Goal: Transaction & Acquisition: Purchase product/service

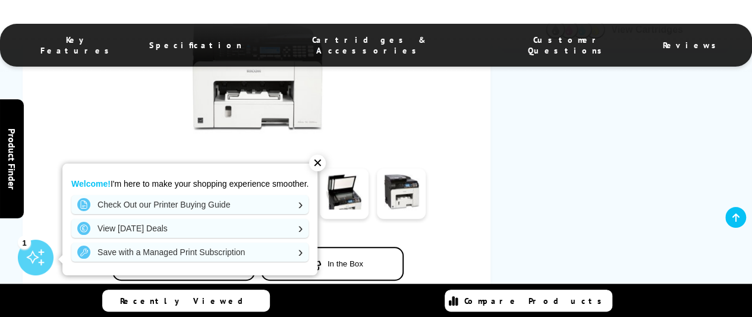
scroll to position [416, 0]
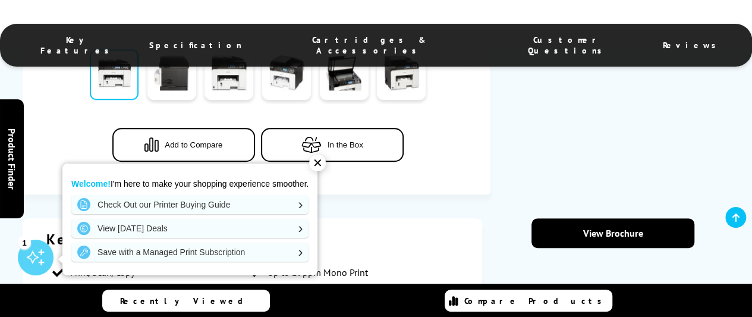
click at [320, 165] on div "✕" at bounding box center [317, 163] width 17 height 17
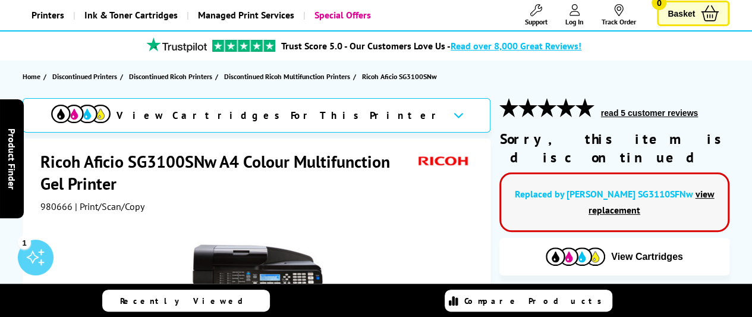
scroll to position [0, 0]
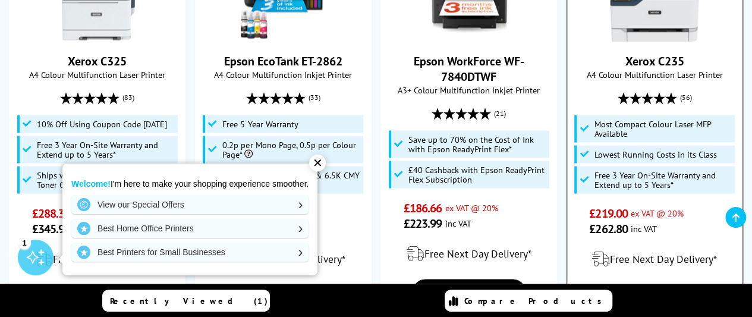
scroll to position [1085, 0]
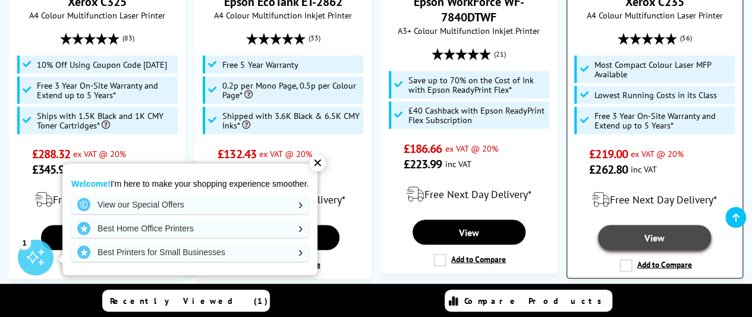
click at [647, 241] on link "View" at bounding box center [654, 237] width 113 height 25
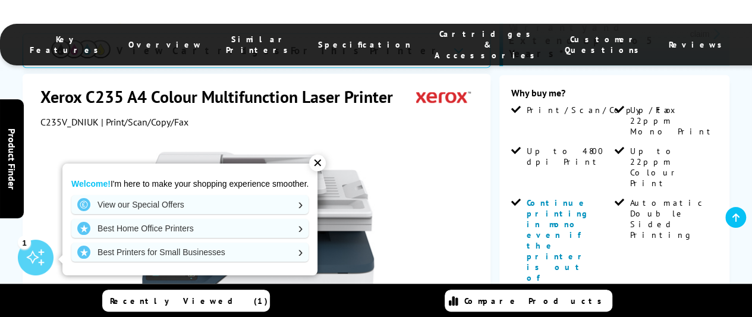
scroll to position [297, 0]
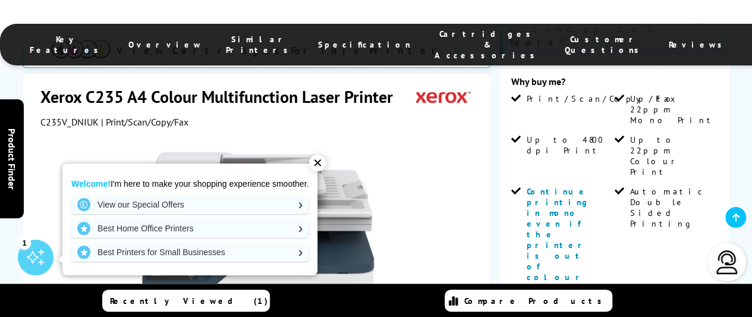
click at [318, 164] on div "✕" at bounding box center [317, 163] width 17 height 17
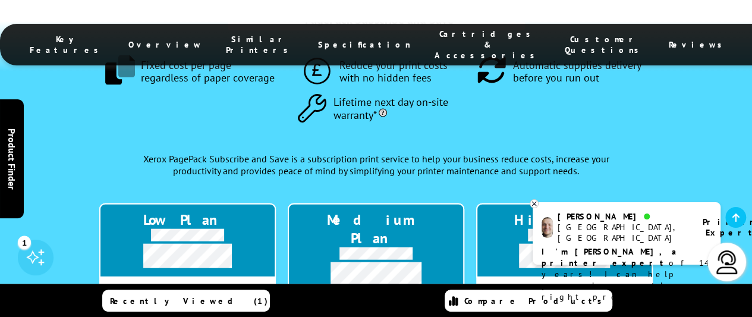
scroll to position [1308, 0]
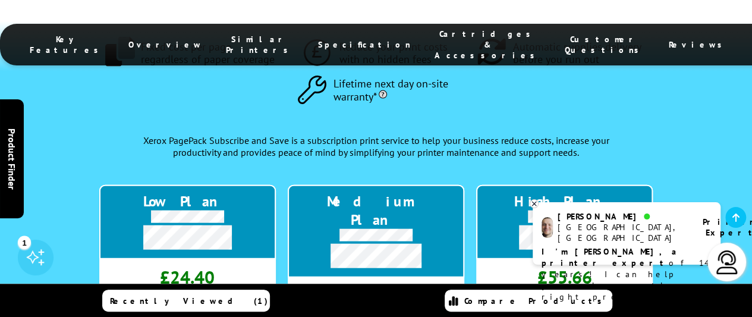
click at [347, 313] on icon at bounding box center [353, 319] width 12 height 12
click at [350, 313] on icon at bounding box center [353, 319] width 12 height 12
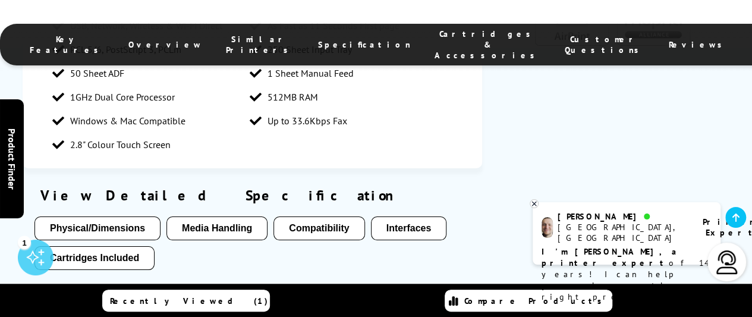
scroll to position [2319, 0]
